Goal: Task Accomplishment & Management: Use online tool/utility

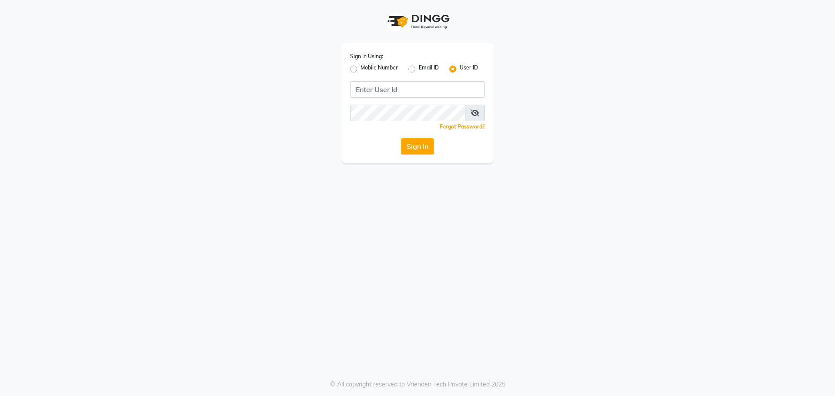
click at [360, 67] on label "Mobile Number" at bounding box center [378, 69] width 37 height 10
click at [360, 67] on input "Mobile Number" at bounding box center [363, 67] width 6 height 6
radio input "true"
radio input "false"
click at [417, 91] on input "Username" at bounding box center [432, 89] width 106 height 17
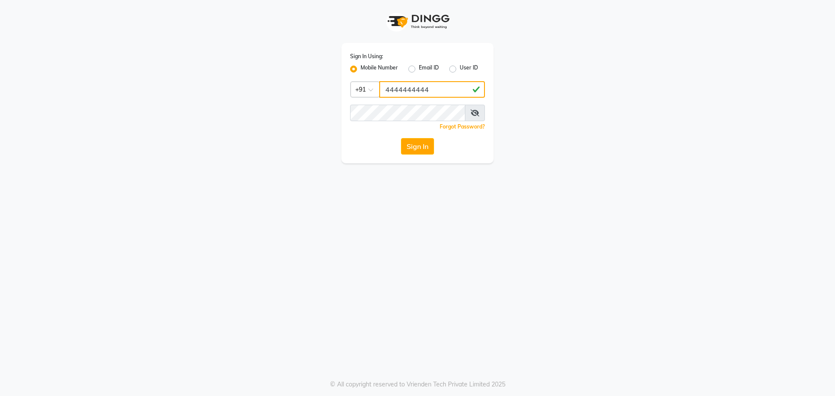
type input "4444444444"
click at [417, 148] on button "Sign In" at bounding box center [417, 146] width 33 height 17
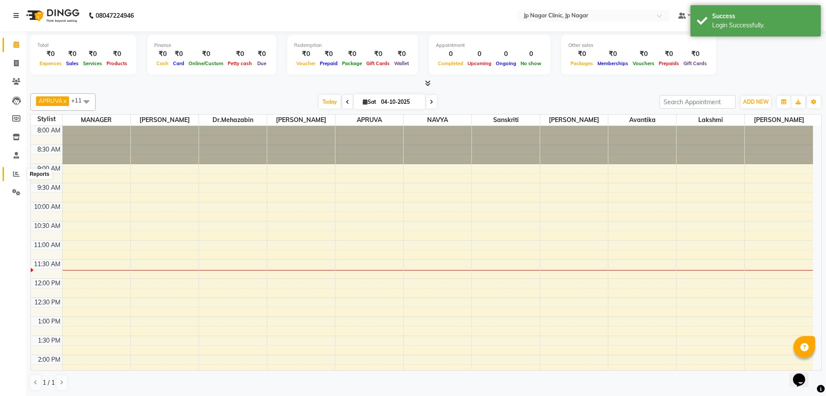
click at [15, 175] on icon at bounding box center [16, 174] width 7 height 7
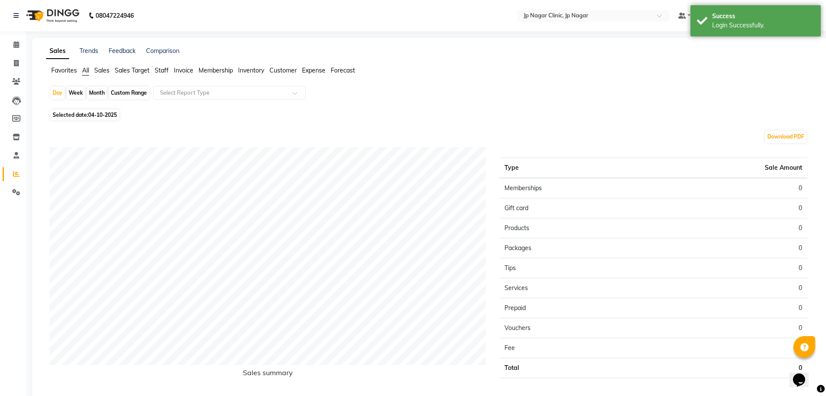
click at [164, 69] on span "Staff" at bounding box center [162, 71] width 14 height 8
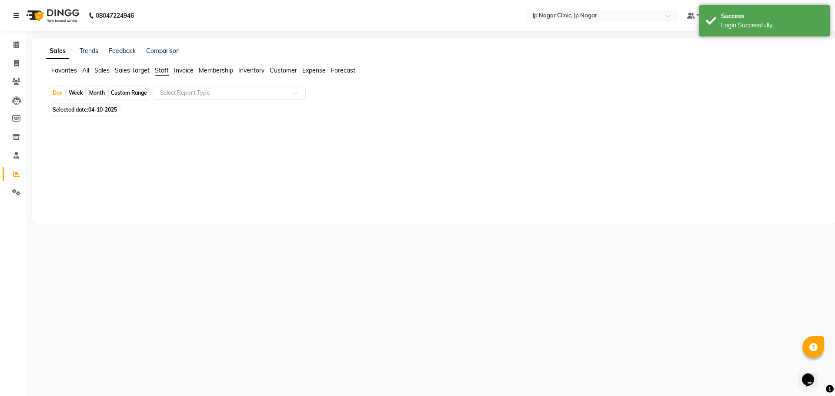
click at [113, 107] on span "04-10-2025" at bounding box center [102, 109] width 29 height 7
select select "10"
select select "2025"
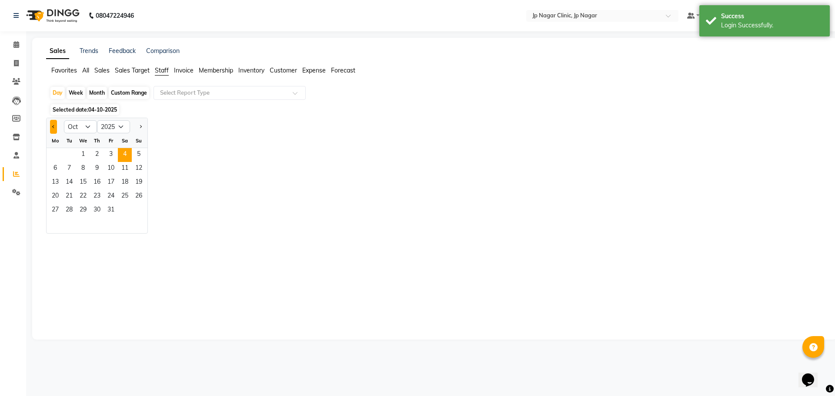
click at [57, 129] on button "Previous month" at bounding box center [53, 127] width 7 height 14
select select "9"
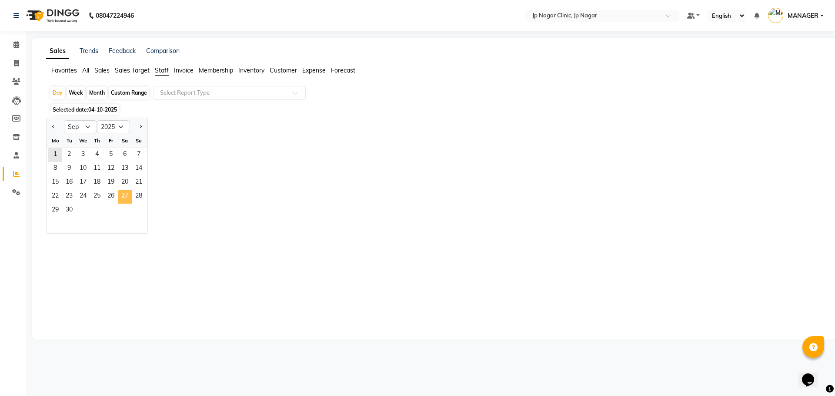
click at [120, 196] on span "27" at bounding box center [125, 197] width 14 height 14
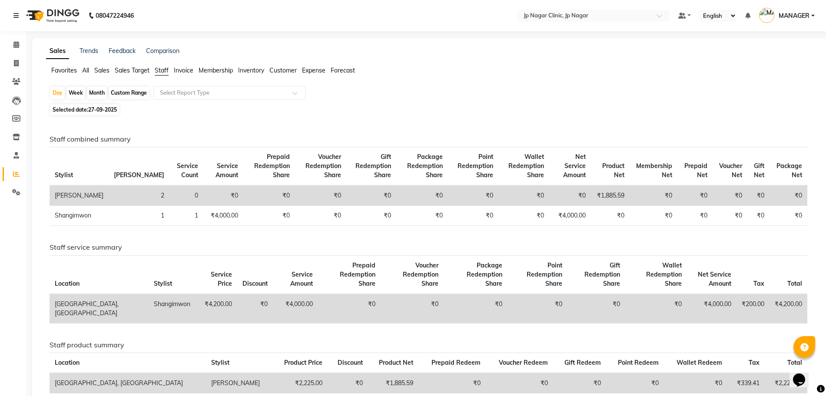
click at [192, 85] on app-reports "Favorites All Sales Sales Target Staff Invoice Membership Inventory Customer Ex…" at bounding box center [430, 263] width 779 height 394
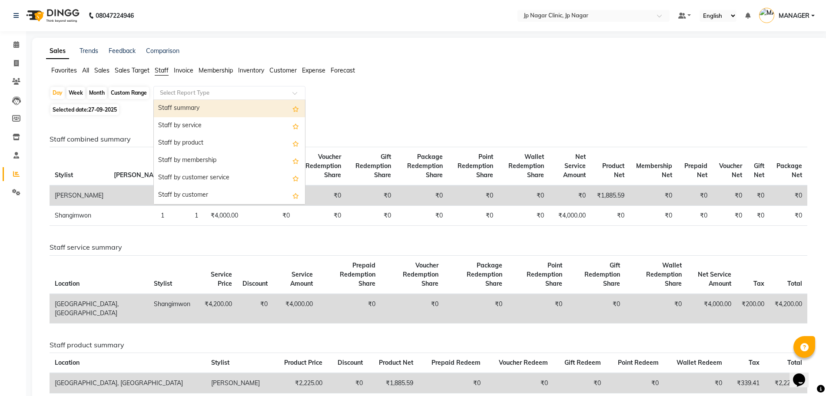
click at [206, 96] on input "text" at bounding box center [220, 93] width 125 height 9
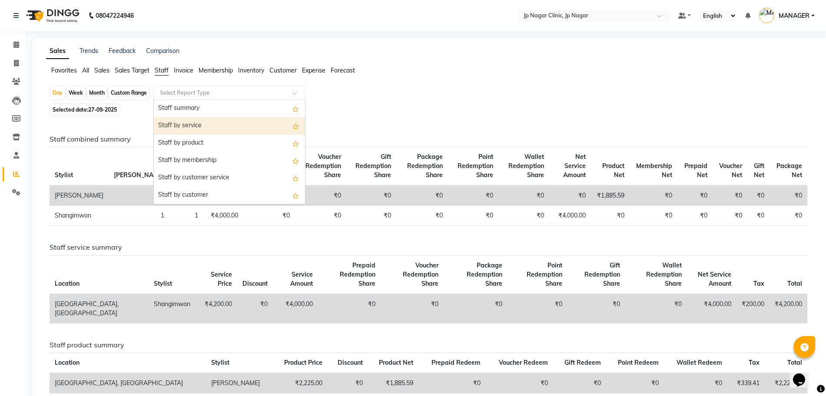
click at [205, 121] on div "Staff by service" at bounding box center [229, 125] width 151 height 17
select select "full_report"
select select "csv"
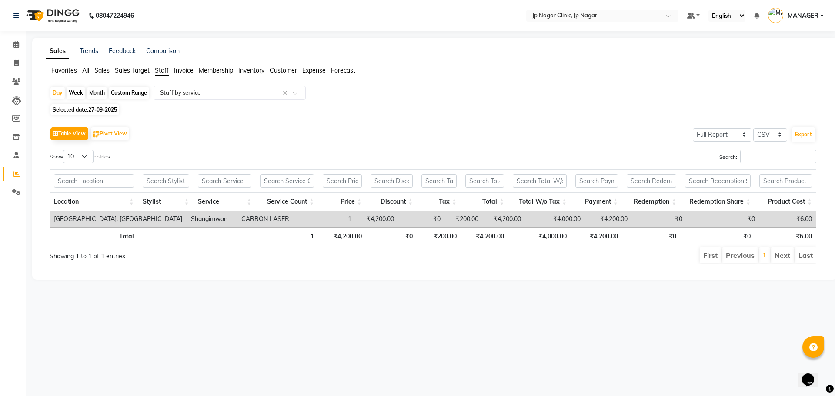
click at [116, 110] on span "27-09-2025" at bounding box center [102, 109] width 29 height 7
select select "9"
select select "2025"
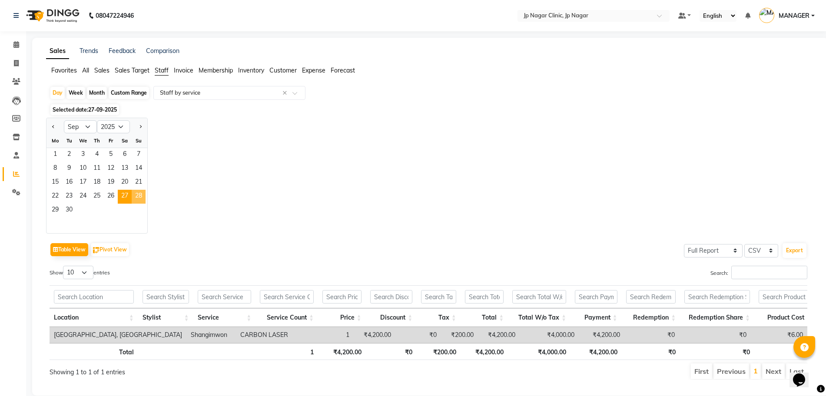
click at [140, 193] on span "28" at bounding box center [139, 197] width 14 height 14
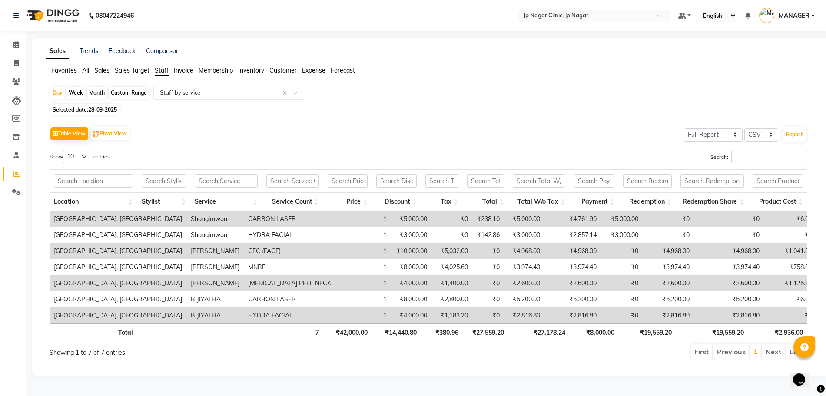
click at [93, 110] on span "28-09-2025" at bounding box center [102, 109] width 29 height 7
select select "9"
select select "2025"
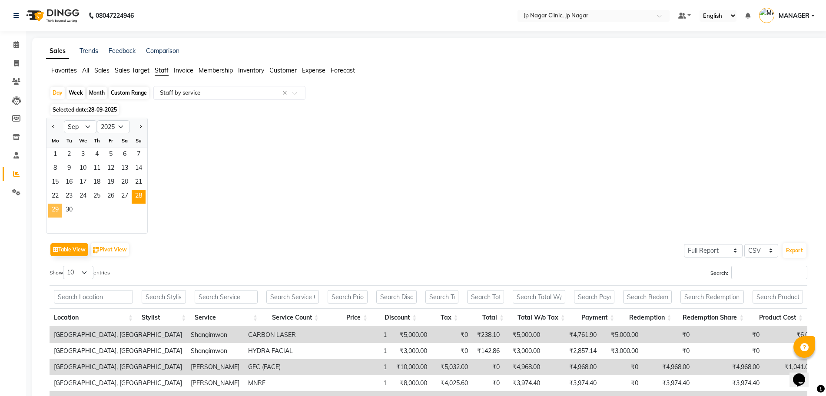
click at [54, 211] on span "29" at bounding box center [55, 211] width 14 height 14
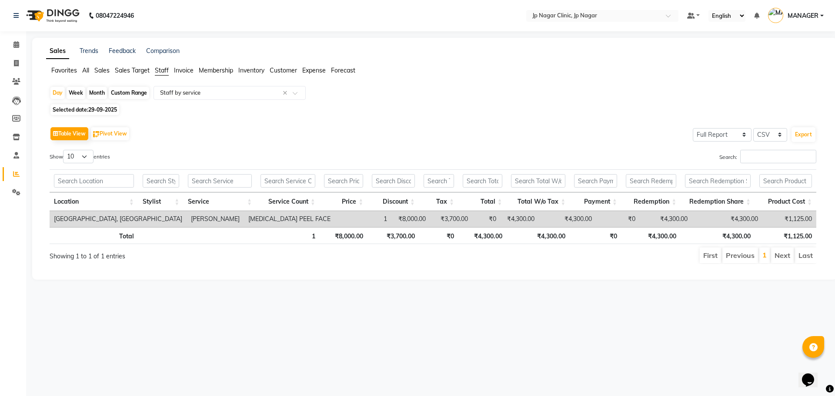
click at [106, 109] on span "29-09-2025" at bounding box center [102, 109] width 29 height 7
select select "9"
select select "2025"
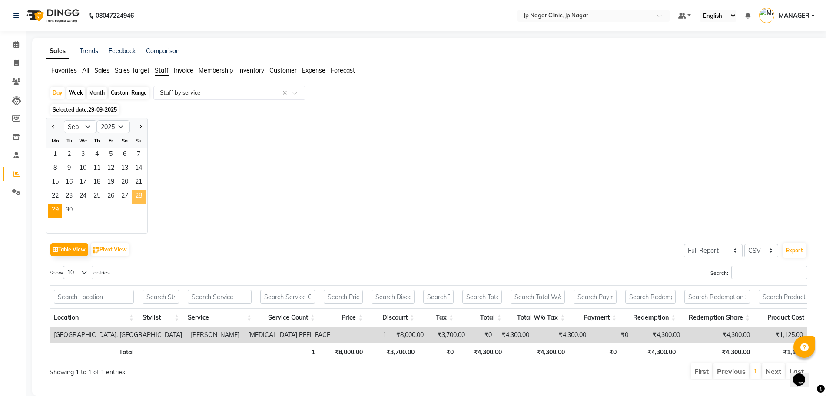
click at [139, 190] on span "28" at bounding box center [139, 197] width 14 height 14
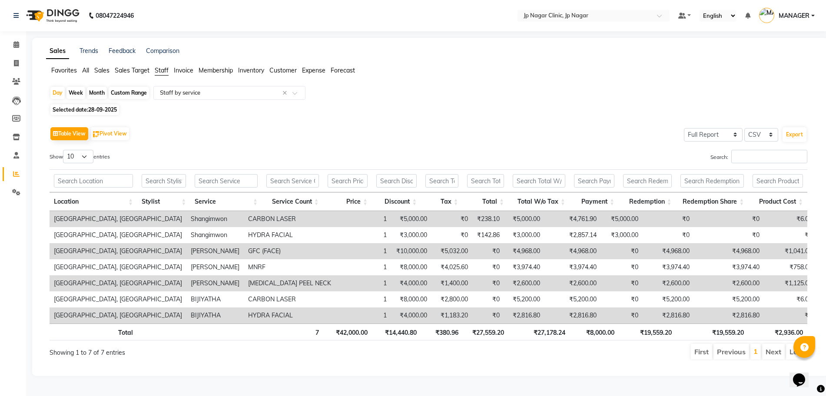
click at [107, 109] on span "28-09-2025" at bounding box center [102, 109] width 29 height 7
select select "9"
select select "2025"
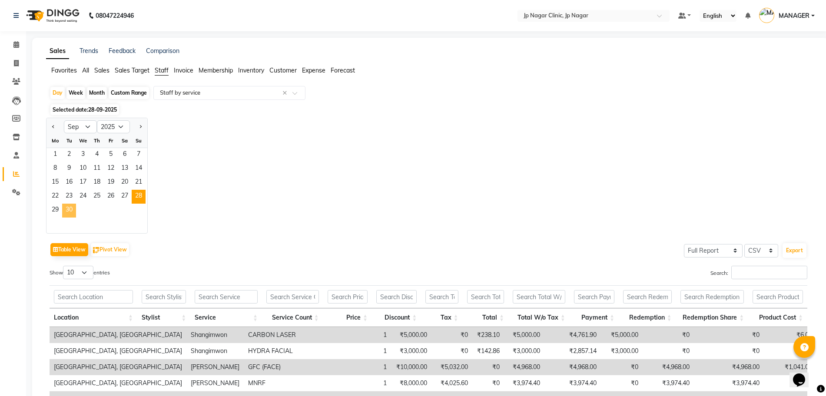
click at [69, 212] on span "30" at bounding box center [69, 211] width 14 height 14
